Goal: Information Seeking & Learning: Learn about a topic

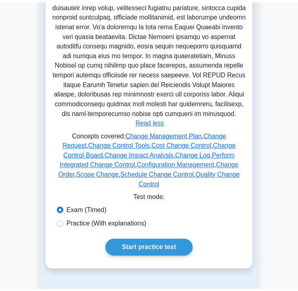
scroll to position [350, 0]
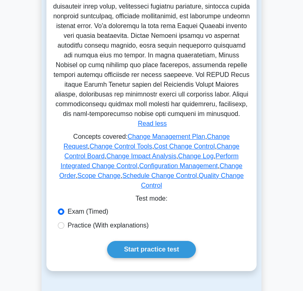
click at [124, 220] on label "Practice (With explanations)" at bounding box center [108, 225] width 81 height 10
click at [64, 222] on input "Practice (With explanations)" at bounding box center [61, 225] width 7 height 7
radio input "true"
click at [134, 241] on link "Start practice test" at bounding box center [151, 249] width 88 height 17
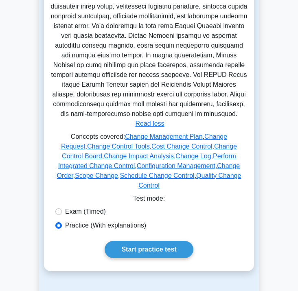
click at [161, 241] on link "Start practice test" at bounding box center [149, 249] width 88 height 17
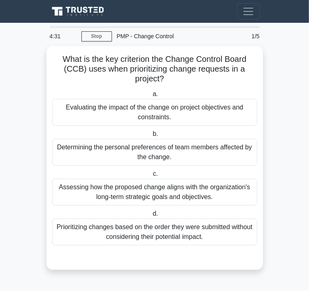
click at [229, 119] on div "Evaluating the impact of the change on project objectives and constraints." at bounding box center [154, 112] width 205 height 27
click at [151, 97] on input "a. Evaluating the impact of the change on project objectives and constraints." at bounding box center [151, 94] width 0 height 5
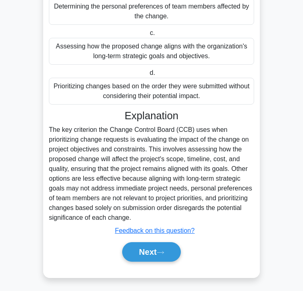
scroll to position [142, 0]
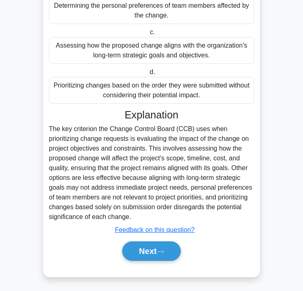
click at [157, 251] on button "Next" at bounding box center [151, 251] width 58 height 20
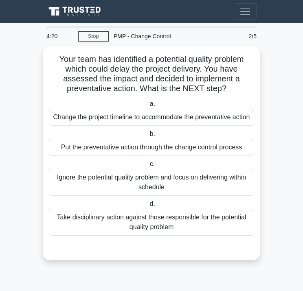
scroll to position [0, 0]
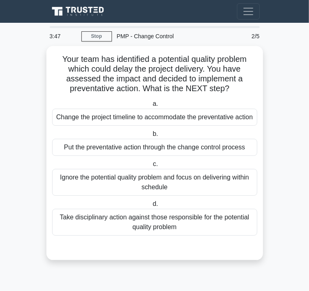
click at [227, 153] on div "Put the preventative action through the change control process" at bounding box center [154, 147] width 205 height 17
click at [151, 137] on input "b. Put the preventative action through the change control process" at bounding box center [151, 133] width 0 height 5
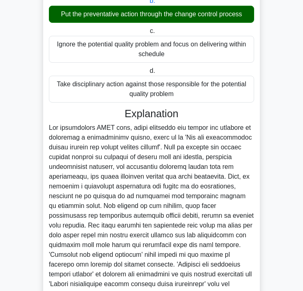
scroll to position [131, 0]
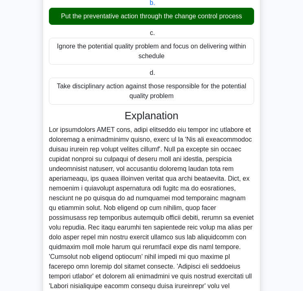
click at [233, 57] on div "Ignore the potential quality problem and focus on delivering within schedule" at bounding box center [151, 51] width 205 height 27
click at [148, 36] on input "c. Ignore the potential quality problem and focus on delivering within schedule" at bounding box center [148, 33] width 0 height 5
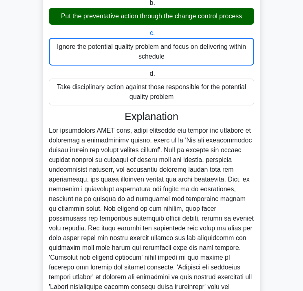
click at [223, 65] on div "Ignore the potential quality problem and focus on delivering within schedule" at bounding box center [151, 52] width 205 height 28
click at [148, 36] on input "c. Ignore the potential quality problem and focus on delivering within schedule" at bounding box center [148, 33] width 0 height 5
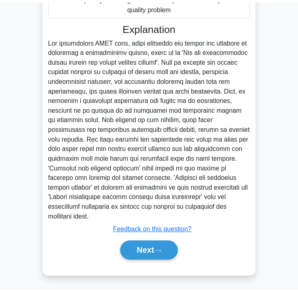
scroll to position [220, 0]
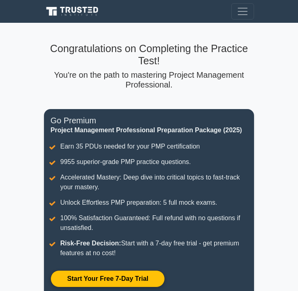
click at [267, 110] on main "Congratulations on Completing the Practice Test! You're on the path to masterin…" at bounding box center [149, 242] width 298 height 439
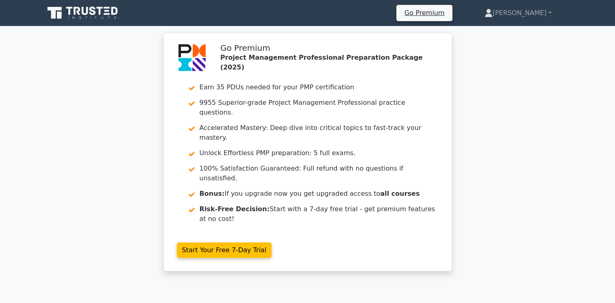
click at [217, 243] on link "Start Your Free 7-Day Trial" at bounding box center [224, 250] width 95 height 15
